Goal: Task Accomplishment & Management: Use online tool/utility

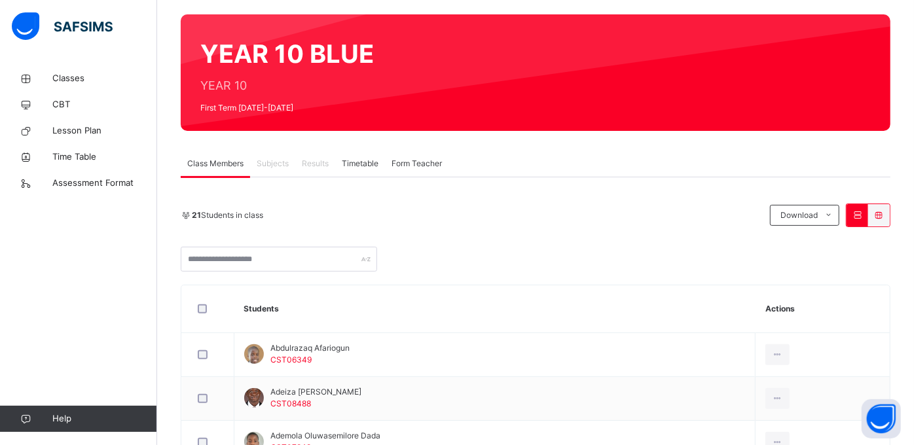
scroll to position [97, 0]
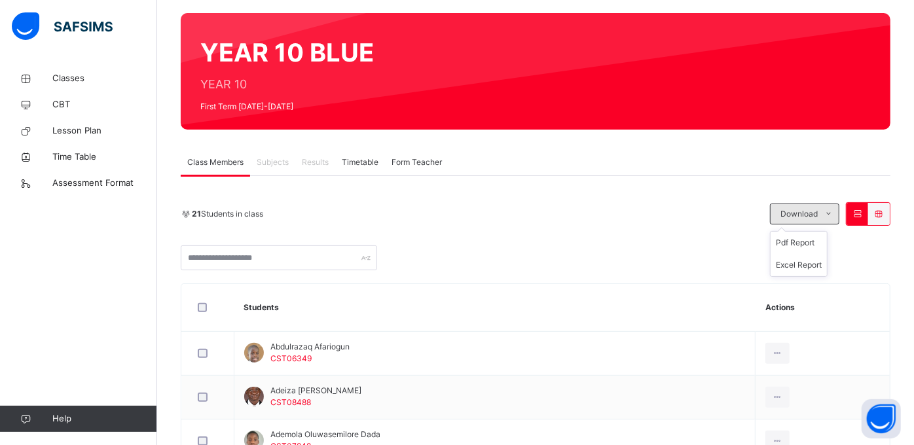
click at [833, 213] on icon at bounding box center [829, 214] width 10 height 10
click at [823, 242] on li "Pdf Report" at bounding box center [799, 243] width 56 height 22
click at [833, 215] on icon at bounding box center [829, 214] width 10 height 10
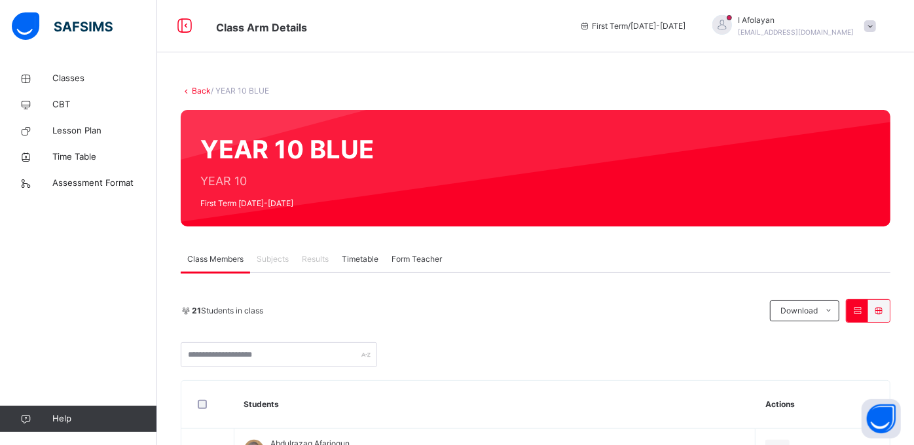
click at [876, 27] on span at bounding box center [870, 26] width 12 height 12
click at [277, 260] on span "Subjects" at bounding box center [273, 259] width 32 height 12
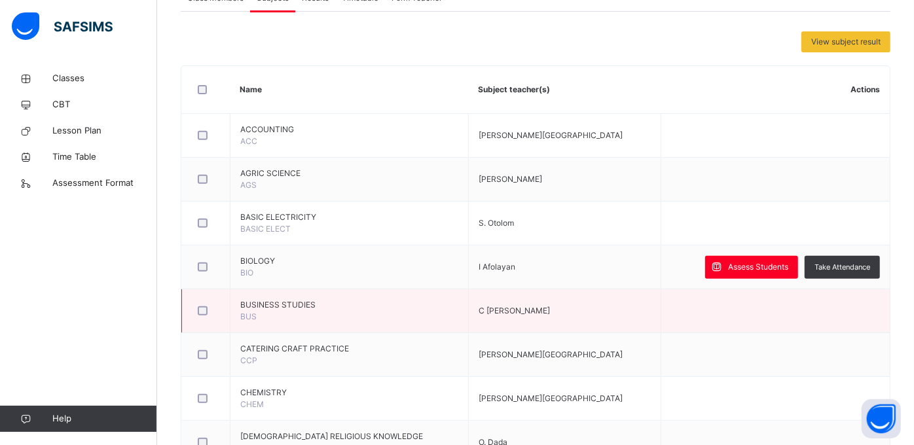
scroll to position [262, 0]
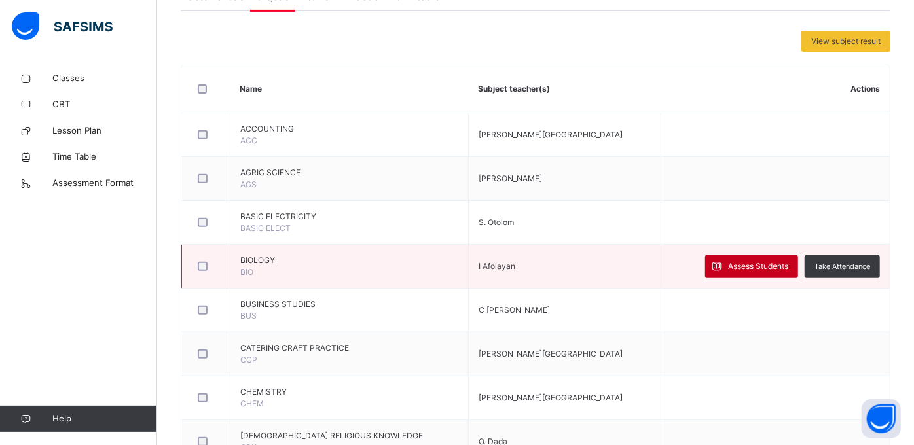
click at [777, 262] on span "Assess Students" at bounding box center [758, 267] width 60 height 12
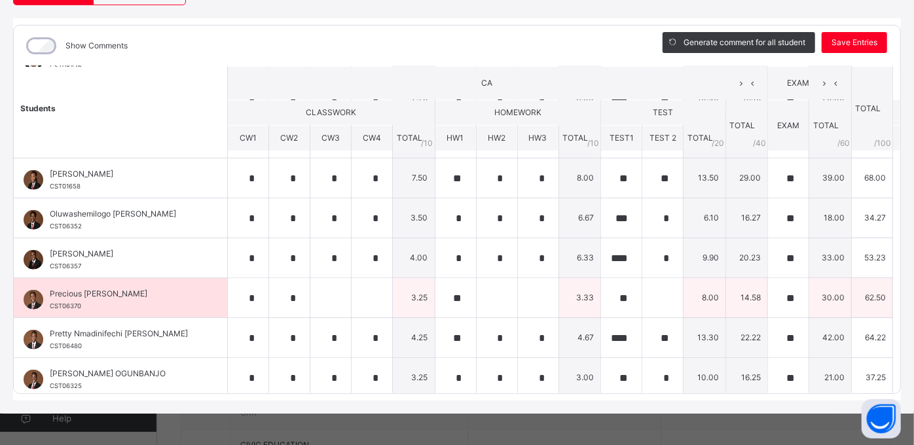
scroll to position [297, 0]
click at [856, 293] on td "62.50" at bounding box center [871, 298] width 41 height 40
click at [737, 292] on td "14.58" at bounding box center [746, 298] width 43 height 40
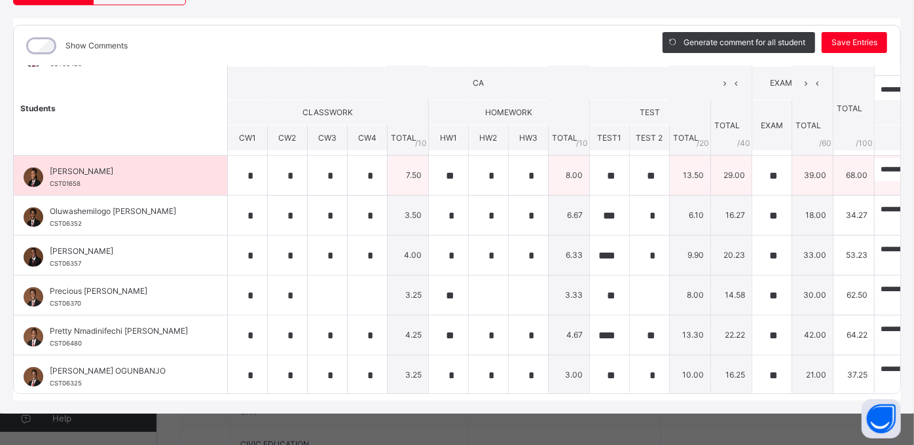
scroll to position [595, 0]
